Goal: Find specific page/section: Find specific page/section

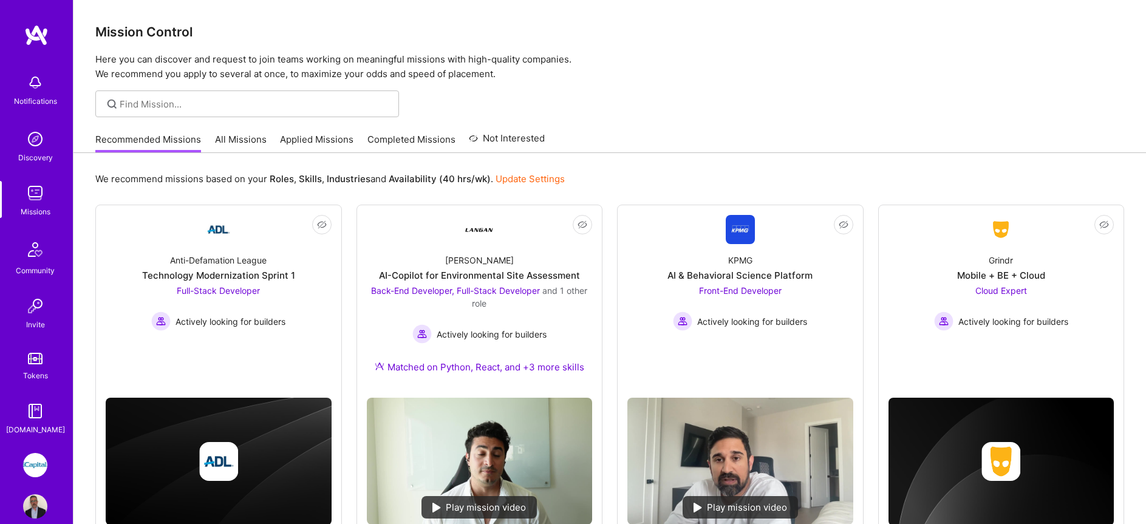
click at [326, 142] on link "Applied Missions" at bounding box center [317, 143] width 74 height 20
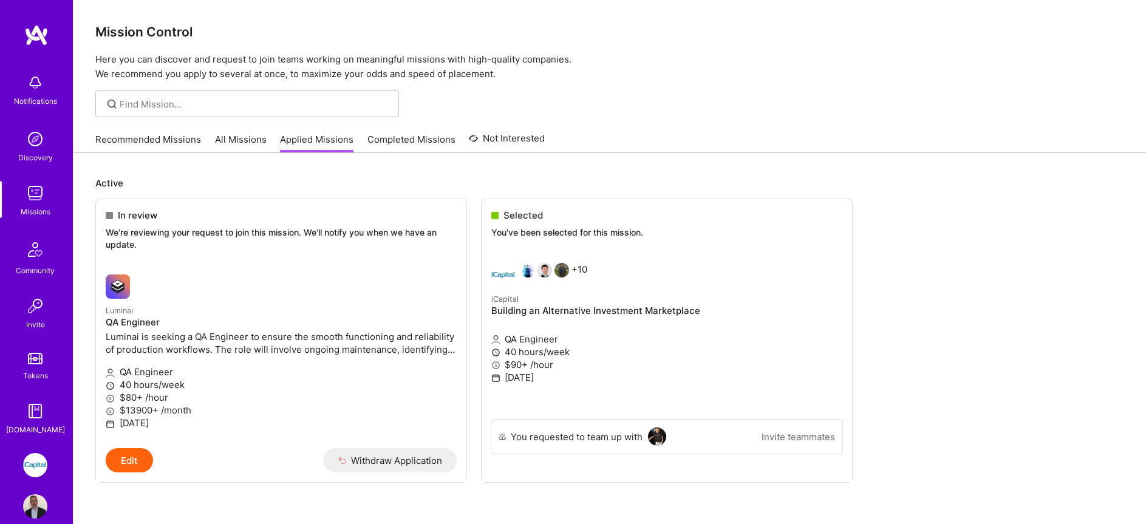
click at [32, 199] on img at bounding box center [35, 193] width 24 height 24
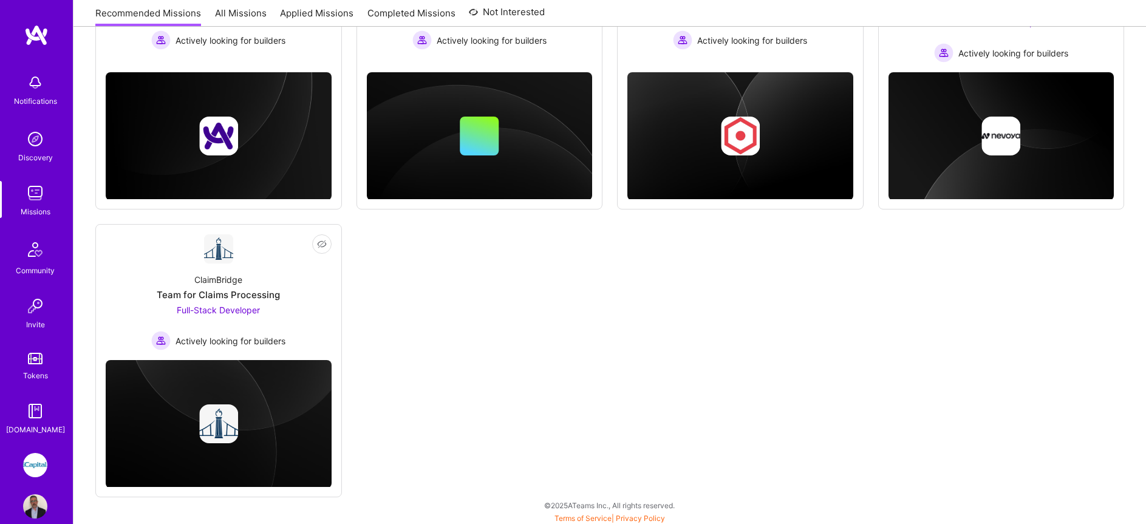
scroll to position [629, 0]
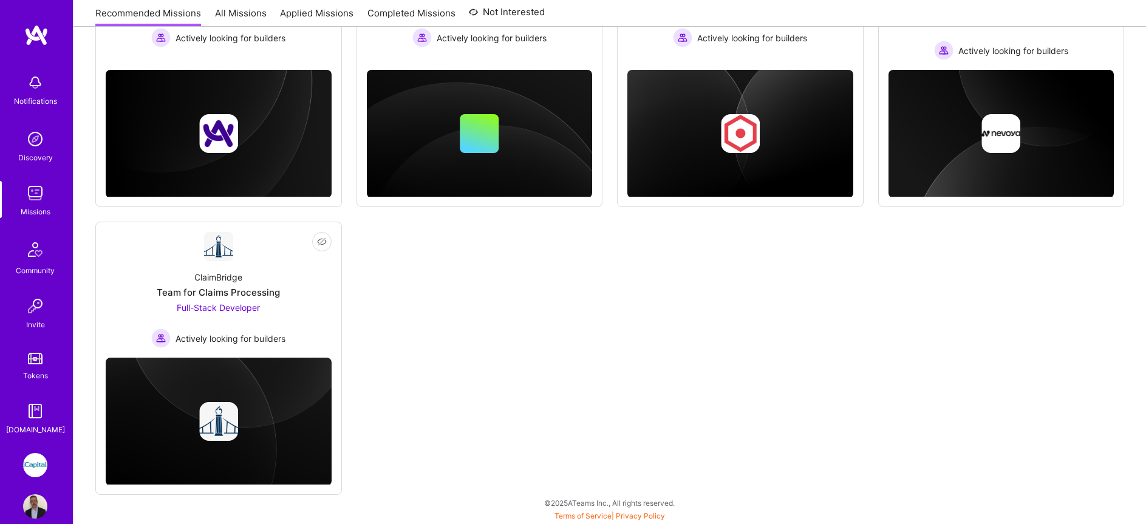
click at [32, 199] on img at bounding box center [35, 193] width 24 height 24
